Goal: Transaction & Acquisition: Subscribe to service/newsletter

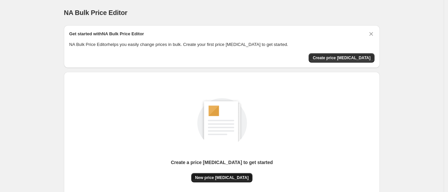
click at [216, 178] on span "New price change job" at bounding box center [222, 177] width 54 height 5
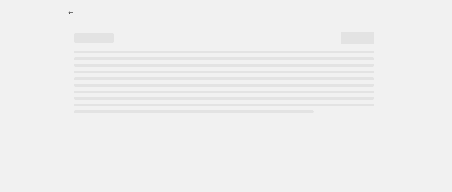
select select "percentage"
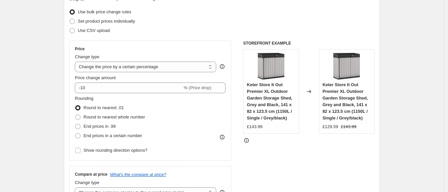
scroll to position [83, 0]
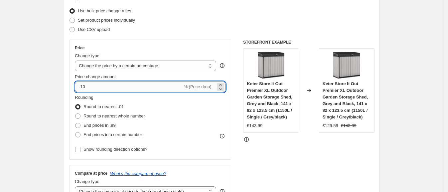
drag, startPoint x: 82, startPoint y: 83, endPoint x: 100, endPoint y: 83, distance: 18.0
click at [100, 83] on input "-10" at bounding box center [128, 86] width 107 height 11
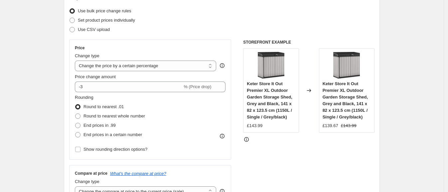
click at [124, 61] on select "Change the price to a certain amount Change the price by a certain amount Chang…" at bounding box center [145, 66] width 141 height 11
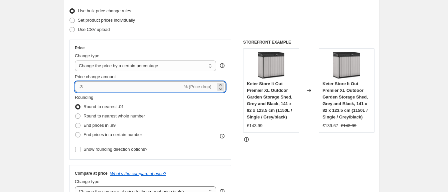
click at [126, 86] on input "-3" at bounding box center [128, 86] width 107 height 11
drag, startPoint x: 126, startPoint y: 86, endPoint x: 43, endPoint y: 86, distance: 83.5
type input "3"
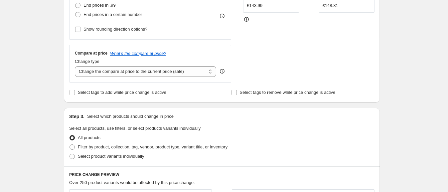
scroll to position [208, 0]
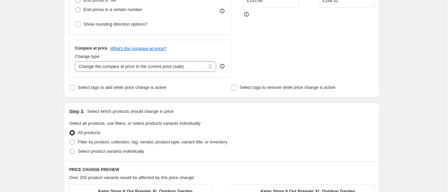
click at [168, 73] on div "Compare at price What's the compare at price? Change type Change the compare at…" at bounding box center [150, 58] width 162 height 37
click at [175, 67] on select "Change the compare at price to the current price (sale) Change the compare at p…" at bounding box center [145, 66] width 141 height 11
select select "remove"
click at [77, 61] on select "Change the compare at price to the current price (sale) Change the compare at p…" at bounding box center [145, 66] width 141 height 11
click at [410, 63] on div "Create new price change job. This page is ready Create new price change job Dra…" at bounding box center [222, 146] width 444 height 709
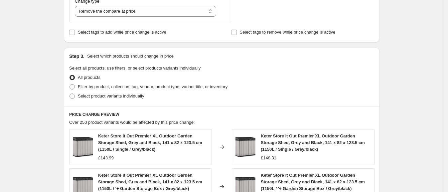
scroll to position [249, 0]
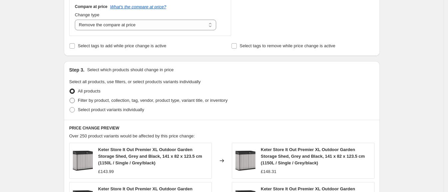
click at [215, 98] on span "Filter by product, collection, tag, vendor, product type, variant title, or inv…" at bounding box center [153, 100] width 150 height 5
click at [70, 98] on input "Filter by product, collection, tag, vendor, product type, variant title, or inv…" at bounding box center [70, 98] width 0 height 0
radio input "true"
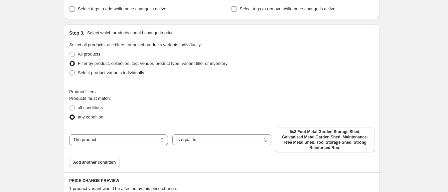
scroll to position [291, 0]
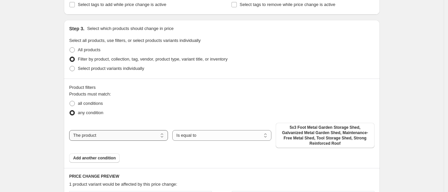
click at [150, 131] on select "The product The product's collection The product's vendor The product's status …" at bounding box center [118, 135] width 99 height 11
select select "collection"
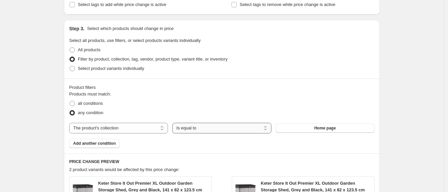
click at [213, 128] on select "Is equal to Is not equal to" at bounding box center [221, 128] width 99 height 11
click at [303, 128] on button "Home page" at bounding box center [325, 127] width 99 height 9
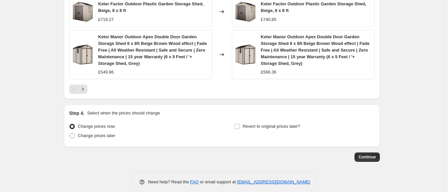
scroll to position [590, 0]
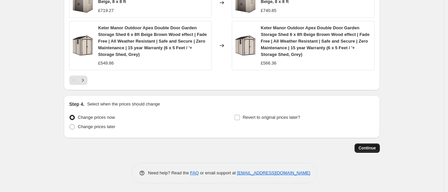
click at [363, 150] on button "Continue" at bounding box center [367, 147] width 25 height 9
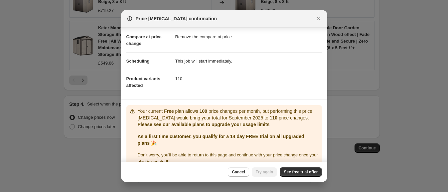
scroll to position [47, 0]
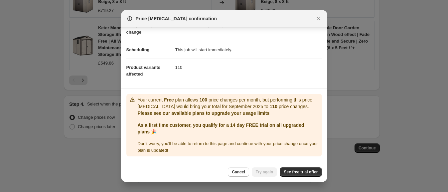
click at [309, 177] on div "Cancel Try again See free trial offer" at bounding box center [224, 172] width 206 height 20
click at [309, 173] on span "See free trial offer" at bounding box center [301, 171] width 34 height 5
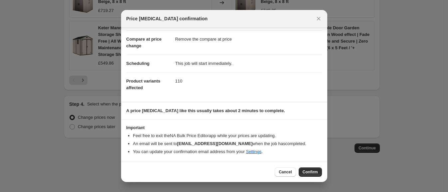
scroll to position [26, 0]
click at [310, 173] on span "Confirm" at bounding box center [310, 171] width 15 height 5
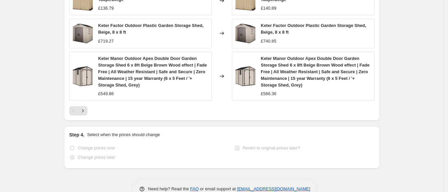
select select "percentage"
select select "remove"
select select "collection"
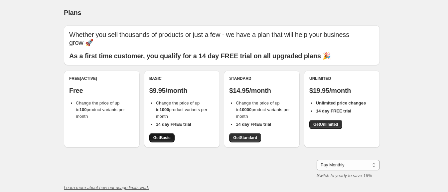
click at [170, 135] on link "Get Basic" at bounding box center [161, 137] width 25 height 9
